Goal: Navigation & Orientation: Find specific page/section

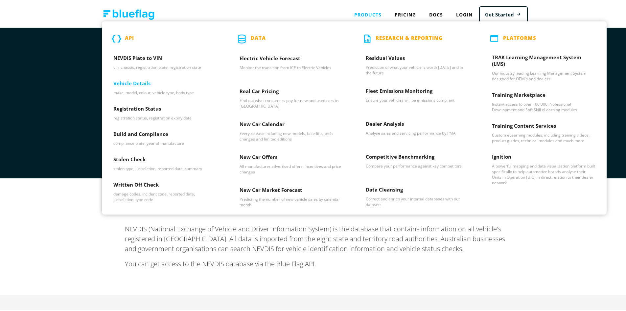
click at [133, 85] on h3 "Vehicle Details" at bounding box center [164, 84] width 103 height 10
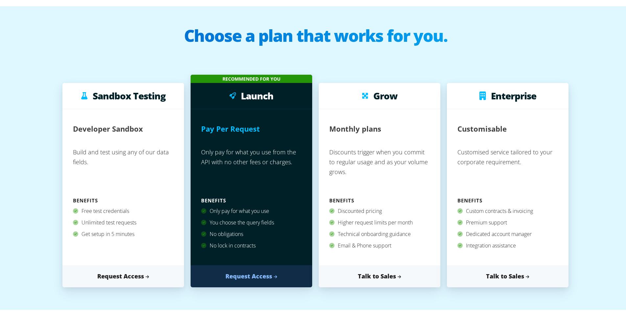
scroll to position [33, 0]
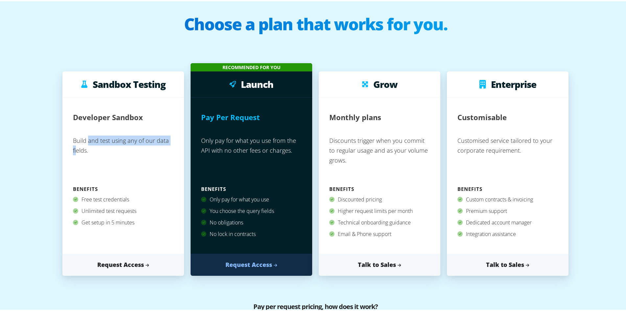
drag, startPoint x: 85, startPoint y: 133, endPoint x: 74, endPoint y: 152, distance: 21.7
click at [74, 152] on p "Build and test using any of our data fields." at bounding box center [123, 156] width 101 height 51
drag, startPoint x: 99, startPoint y: 148, endPoint x: 75, endPoint y: 118, distance: 39.1
click at [75, 118] on div "Developer Sandbox Build and test using any of our data fields. Benefits Free te…" at bounding box center [123, 174] width 122 height 156
click at [117, 152] on p "Build and test using any of our data fields." at bounding box center [123, 156] width 101 height 51
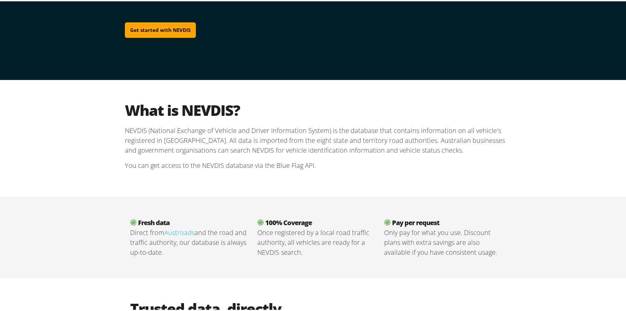
scroll to position [99, 0]
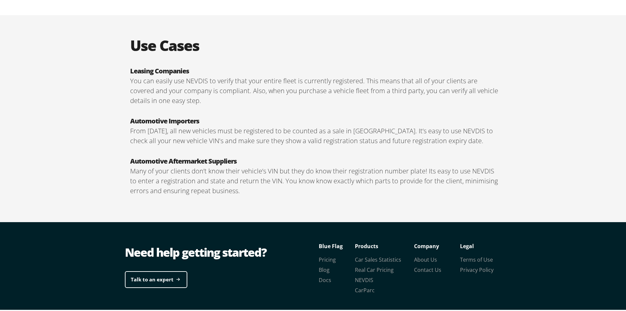
scroll to position [1109, 0]
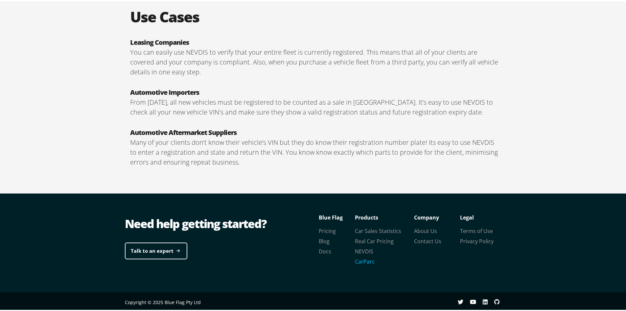
click at [360, 261] on link "CarParc" at bounding box center [365, 259] width 20 height 7
